Goal: Consume media (video, audio): Consume media (video, audio)

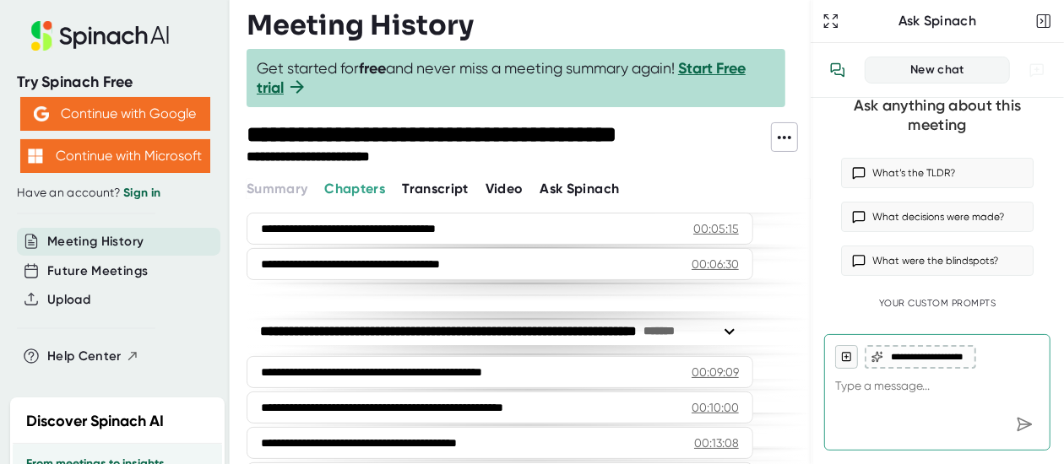
click at [514, 190] on span "Video" at bounding box center [504, 189] width 38 height 16
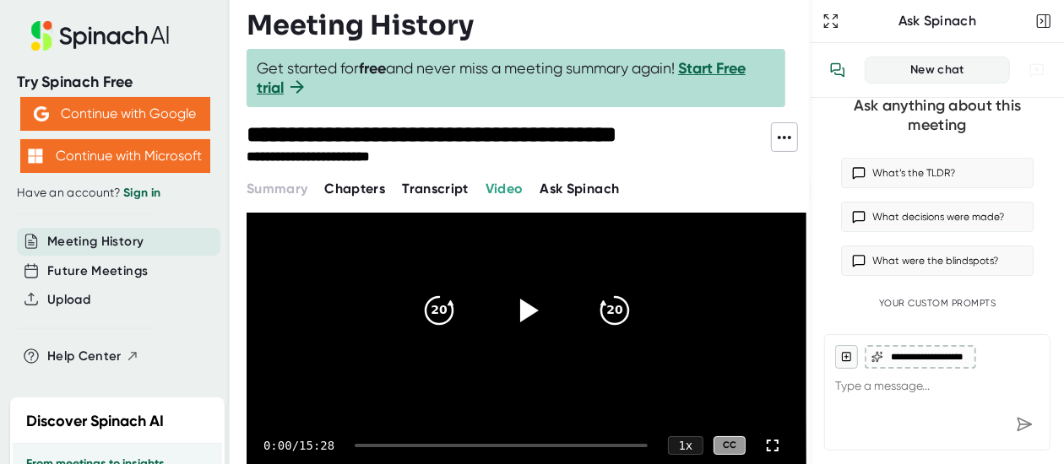
scroll to position [145, 0]
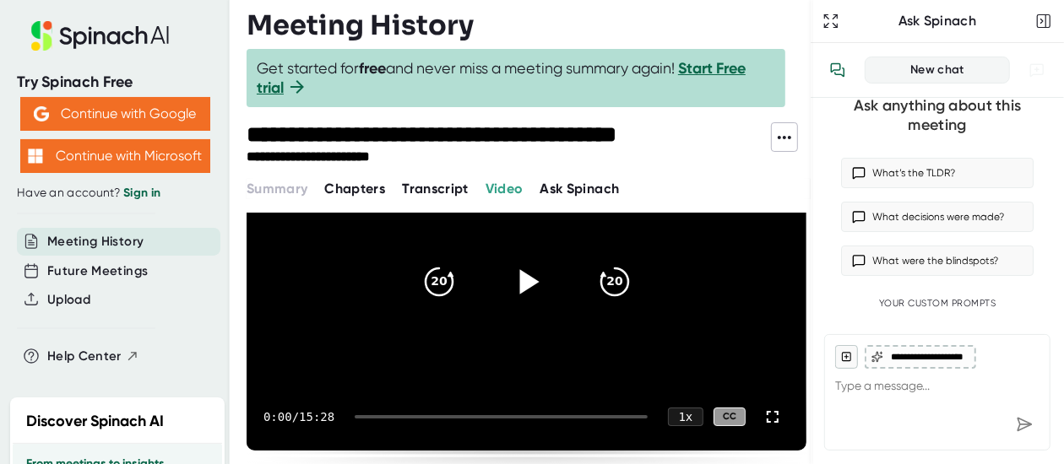
click at [523, 286] on icon at bounding box center [528, 281] width 19 height 24
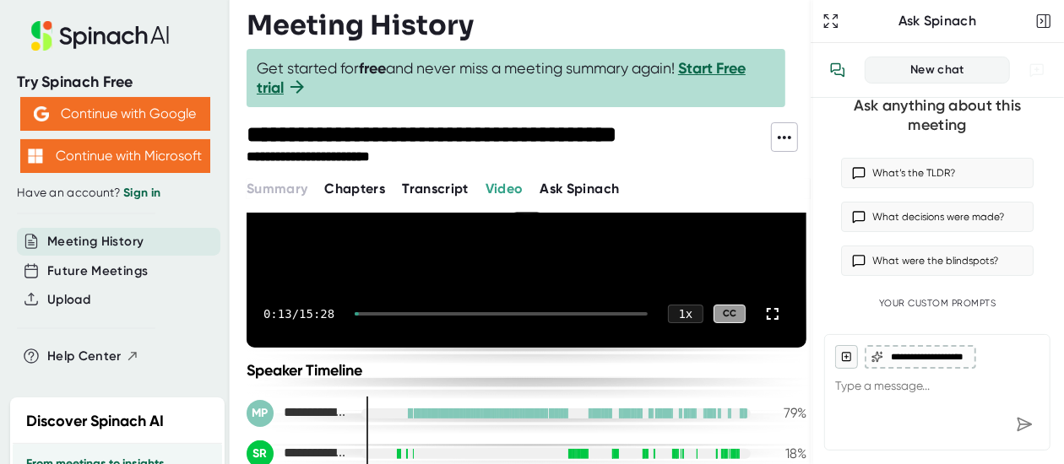
scroll to position [237, 0]
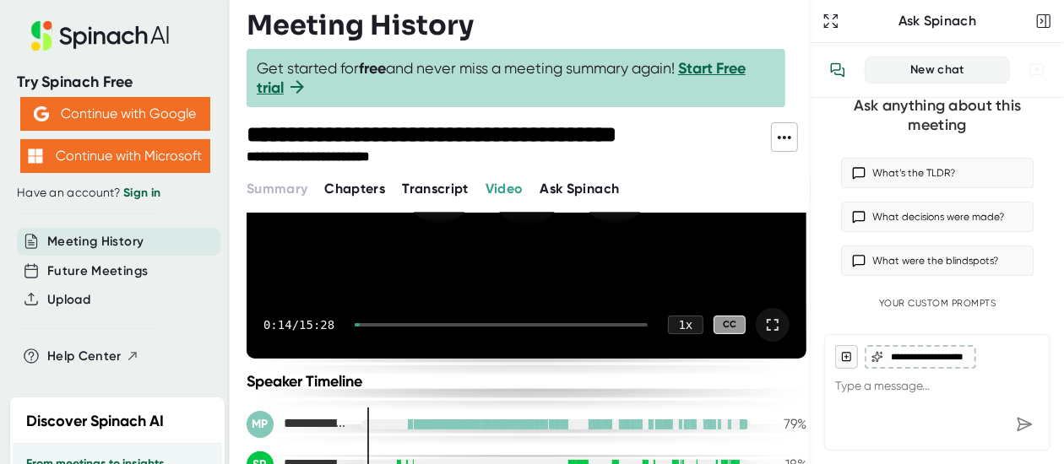
click at [770, 321] on icon at bounding box center [772, 325] width 20 height 20
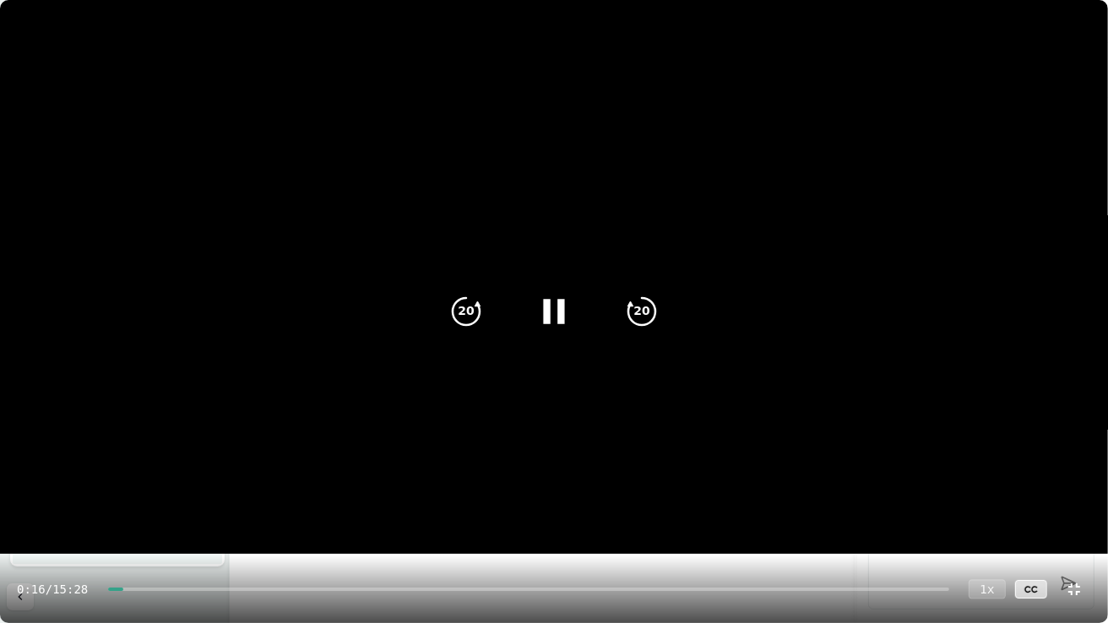
drag, startPoint x: 1037, startPoint y: 591, endPoint x: 983, endPoint y: 586, distance: 53.4
click at [983, 463] on div "0:16 / 15:28 1 x CC" at bounding box center [554, 589] width 1108 height 68
click at [983, 463] on div "1 x" at bounding box center [986, 588] width 37 height 19
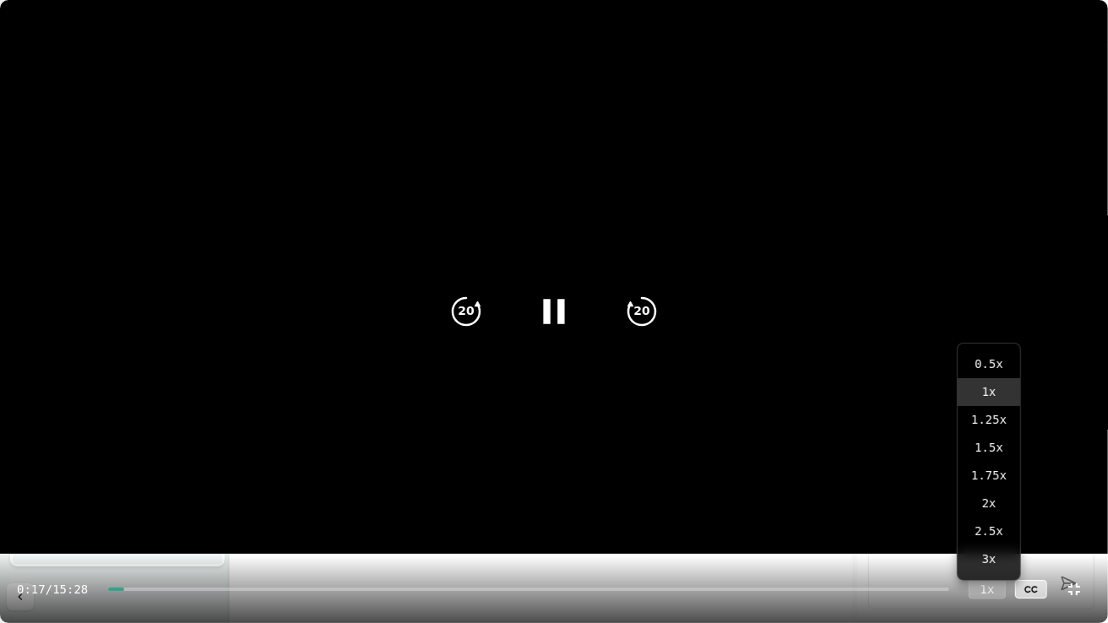
click at [988, 463] on div "1 x" at bounding box center [986, 588] width 37 height 19
click at [990, 463] on div "1 x" at bounding box center [986, 588] width 37 height 19
click at [641, 306] on icon "20" at bounding box center [641, 311] width 42 height 42
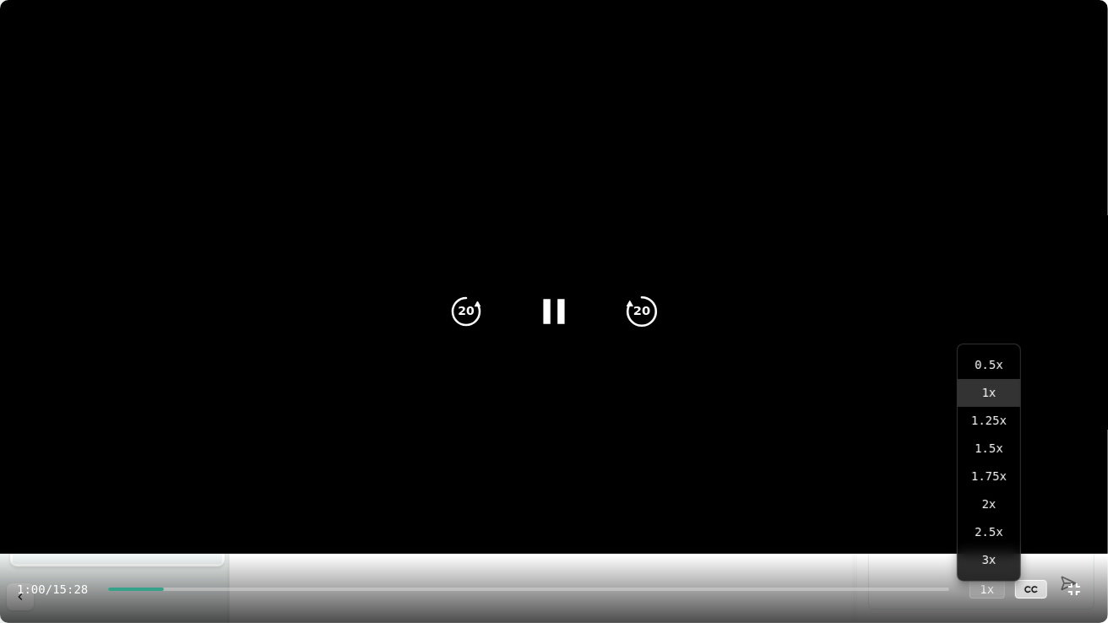
click at [641, 306] on icon "20" at bounding box center [641, 311] width 42 height 42
click at [470, 308] on icon "20" at bounding box center [466, 311] width 42 height 42
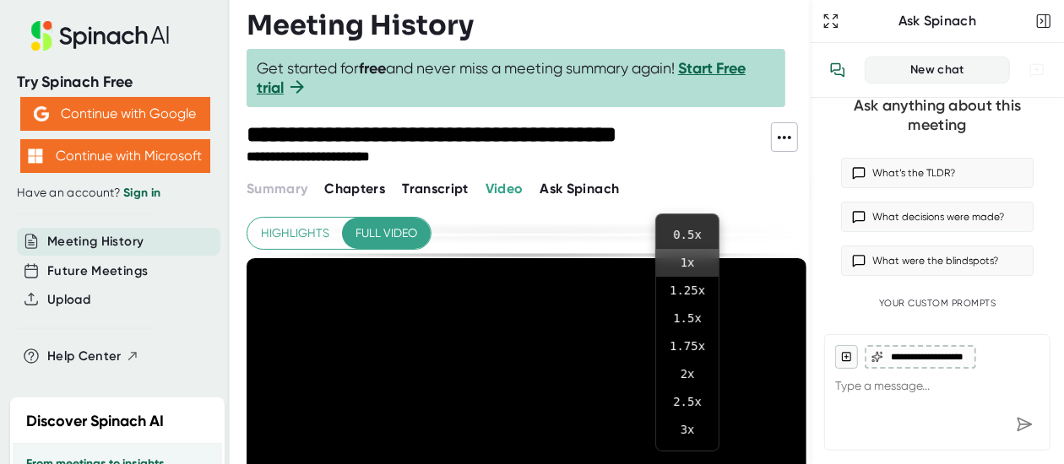
click at [511, 17] on div at bounding box center [532, 232] width 1064 height 464
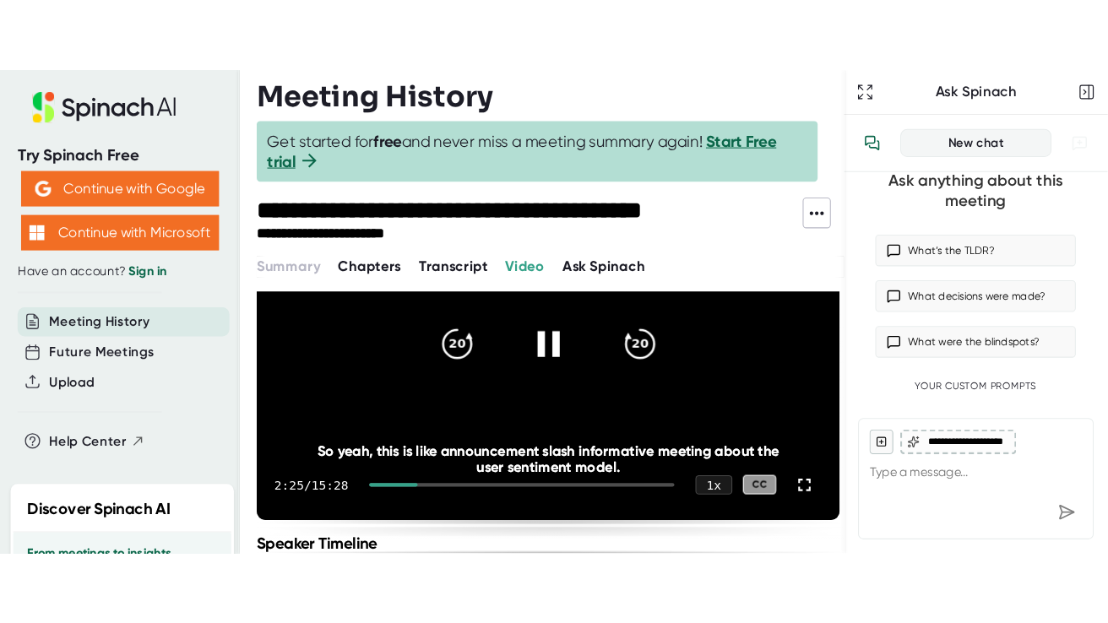
scroll to position [160, 0]
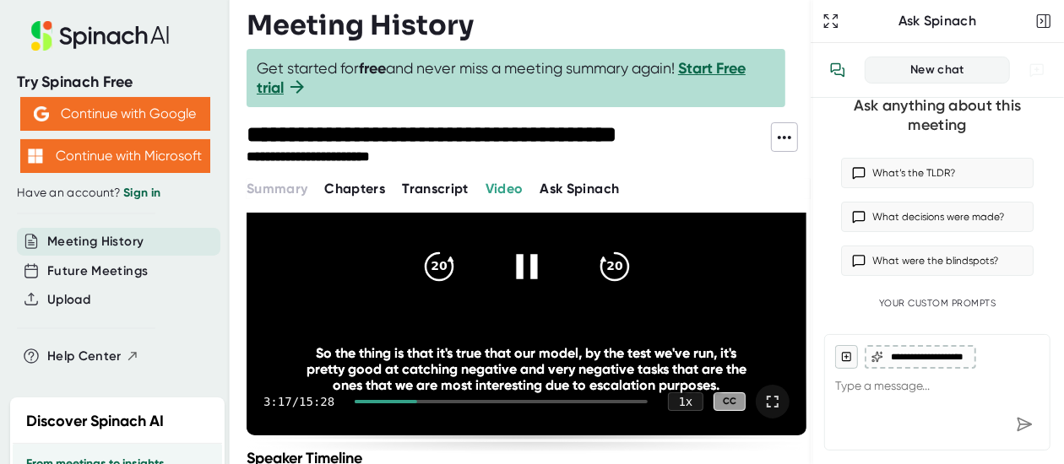
click at [777, 406] on icon at bounding box center [772, 402] width 20 height 20
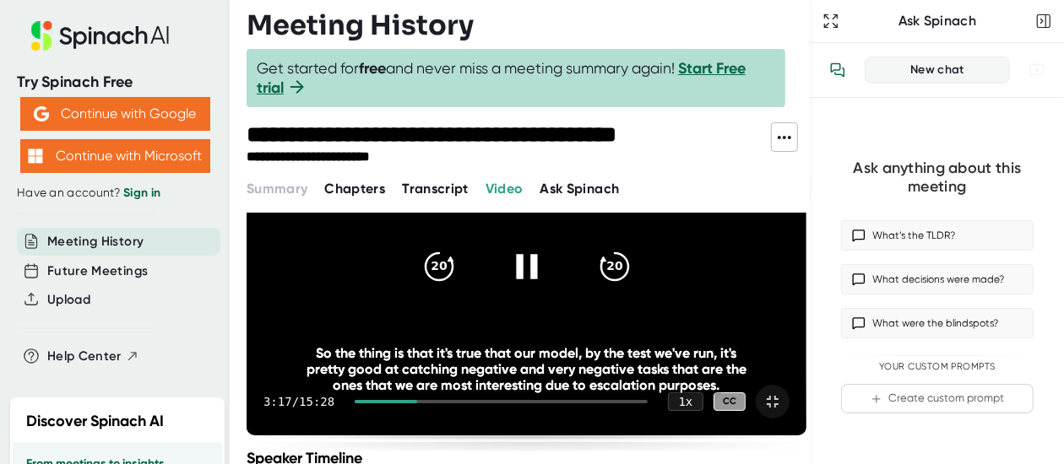
scroll to position [0, 0]
